Goal: Book appointment/travel/reservation

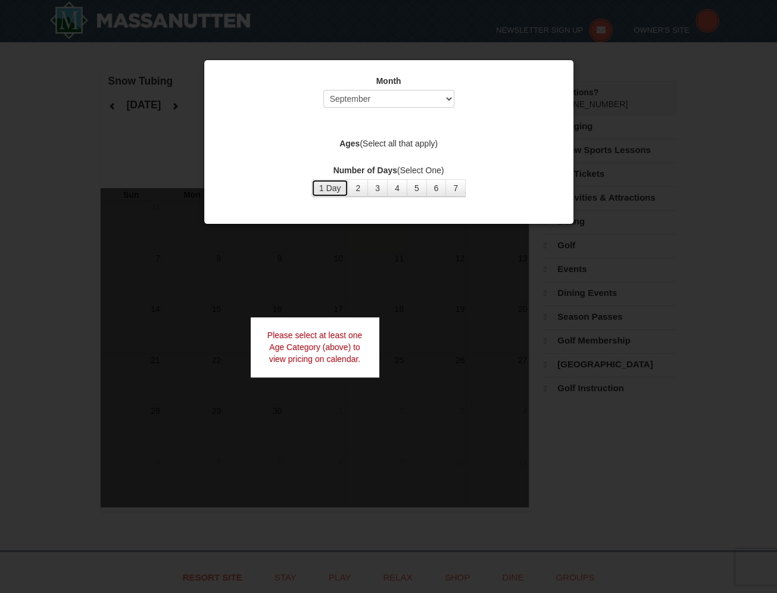
click at [337, 189] on button "1 Day" at bounding box center [330, 188] width 38 height 18
click at [415, 95] on select "Select September October November December January February March April May Jun…" at bounding box center [388, 99] width 131 height 18
click at [323, 90] on select "Select September October November December January February March April May Jun…" at bounding box center [388, 99] width 131 height 18
drag, startPoint x: 393, startPoint y: 98, endPoint x: 386, endPoint y: 108, distance: 12.1
click at [393, 98] on select "Select September October November December January February March April May Jun…" at bounding box center [388, 99] width 131 height 18
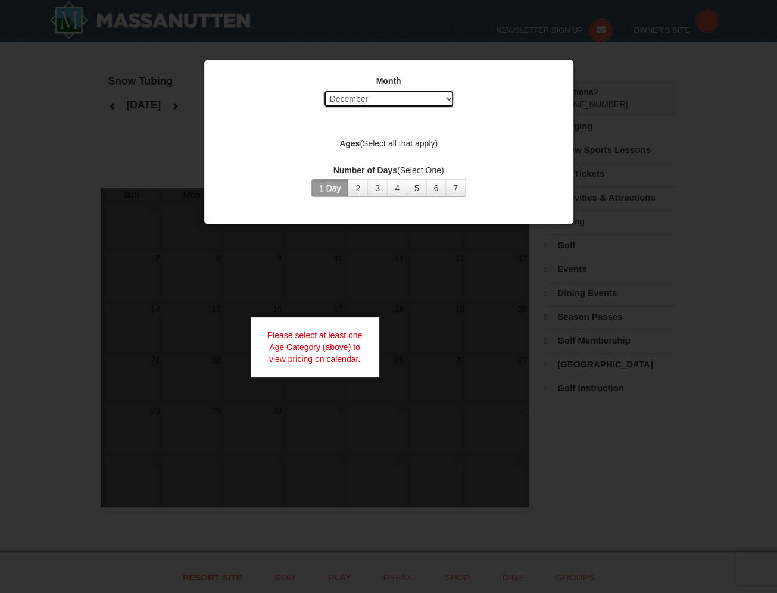
select select "1"
click at [323, 90] on select "Select September October November December January February March April May Jun…" at bounding box center [388, 99] width 131 height 18
click at [334, 188] on button "1 Day" at bounding box center [330, 188] width 38 height 18
click at [361, 307] on div at bounding box center [388, 296] width 777 height 593
click at [387, 143] on label "Ages (Select all that apply)" at bounding box center [388, 144] width 339 height 12
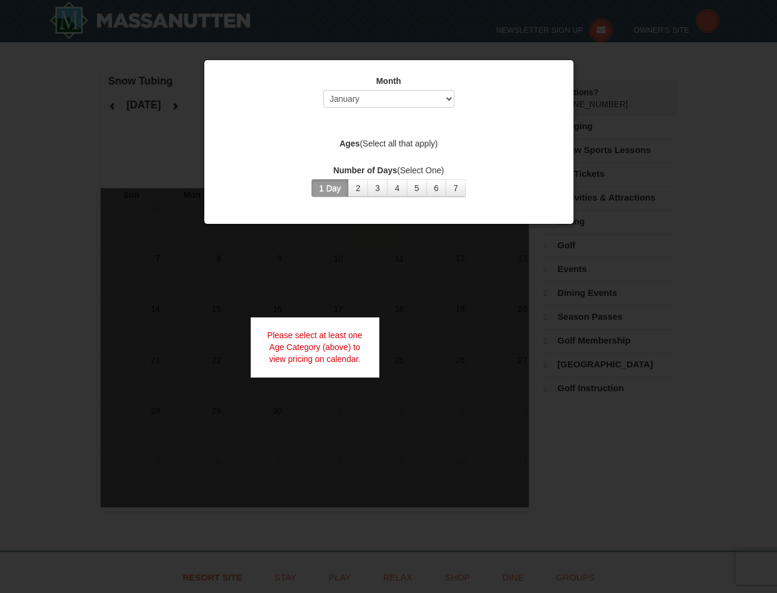
click at [349, 145] on strong "Ages" at bounding box center [349, 144] width 20 height 10
click at [356, 157] on div "Month Select September October November December January February March April M…" at bounding box center [388, 136] width 357 height 140
